Goal: Task Accomplishment & Management: Manage account settings

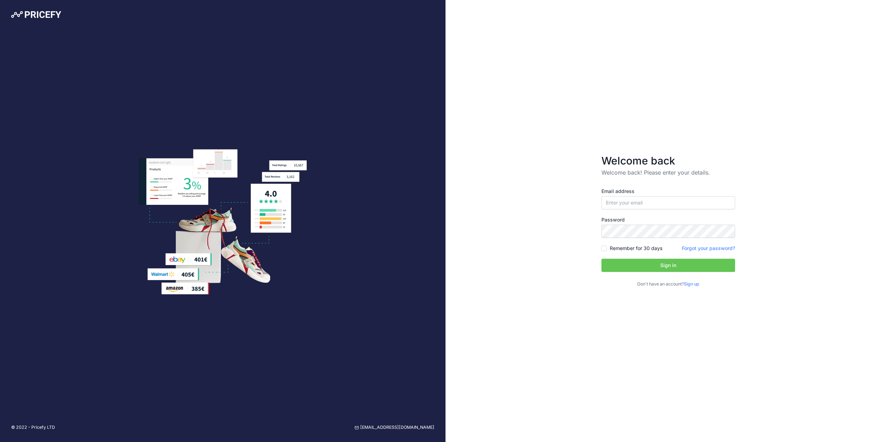
type input "[EMAIL_ADDRESS][DOMAIN_NAME]"
click at [605, 250] on input "Remember for 30 days" at bounding box center [604, 249] width 6 height 6
checkbox input "true"
click at [624, 266] on button "Sign in" at bounding box center [668, 265] width 134 height 13
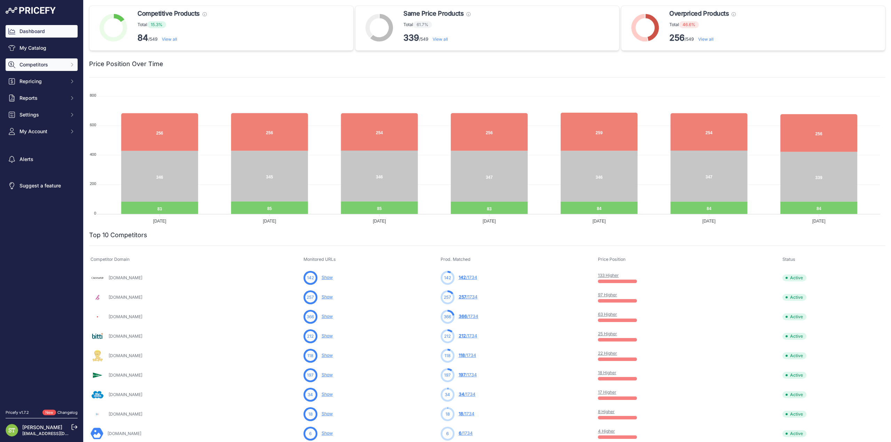
click at [49, 65] on span "Competitors" at bounding box center [42, 64] width 46 height 7
click at [46, 74] on link "Competitors" at bounding box center [42, 77] width 72 height 12
